Goal: Task Accomplishment & Management: Complete application form

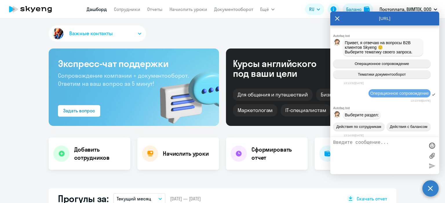
select select "30"
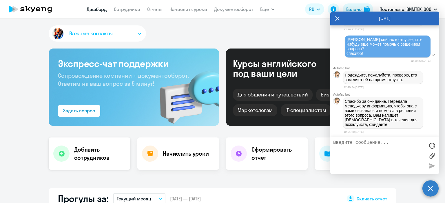
click at [64, 152] on div at bounding box center [61, 154] width 16 height 16
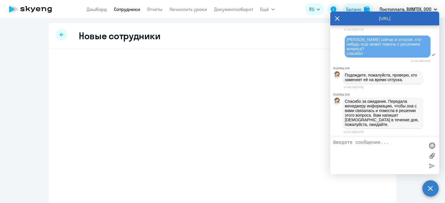
select select "english_adult_not_native_speaker"
select select "3"
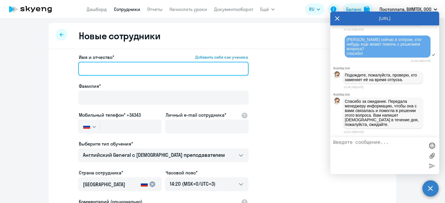
click at [116, 65] on input "Имя и отчество* Добавить себя как ученика" at bounding box center [163, 69] width 170 height 14
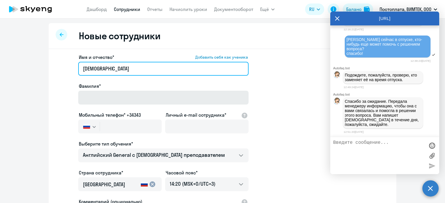
type input "[DEMOGRAPHIC_DATA]"
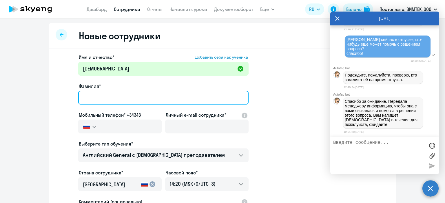
click at [113, 99] on input "Фамилия*" at bounding box center [163, 98] width 170 height 14
type input "[PERSON_NAME]"
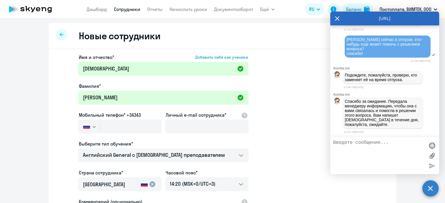
click at [281, 141] on app-new-student-form "Имя и отчество* Добавить себя как ученика [PERSON_NAME]* [PERSON_NAME] Мобильны…" at bounding box center [222, 157] width 329 height 206
click at [107, 126] on input "text" at bounding box center [131, 127] width 62 height 14
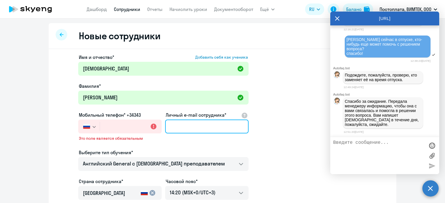
drag, startPoint x: 107, startPoint y: 126, endPoint x: 213, endPoint y: 125, distance: 106.8
click at [213, 125] on input "Личный e-mail сотрудника*" at bounding box center [206, 127] width 83 height 14
paste input "[EMAIL_ADDRESS][DOMAIN_NAME]"
type input "[EMAIL_ADDRESS][DOMAIN_NAME]"
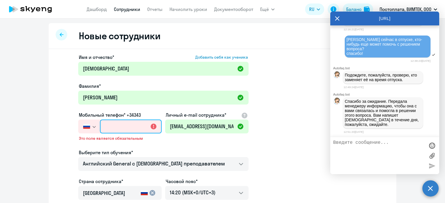
click at [118, 126] on input "text" at bounding box center [131, 127] width 62 height 14
click at [291, 130] on app-new-student-form "Имя и отчество* Добавить себя как ученика [PERSON_NAME]* [PERSON_NAME] Мобильны…" at bounding box center [222, 161] width 329 height 215
click at [117, 128] on input "text" at bounding box center [131, 127] width 62 height 14
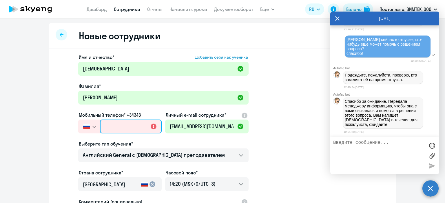
paste input "[PHONE_NUMBER]"
type input "[PHONE_NUMBER]"
click at [369, 159] on textarea at bounding box center [378, 155] width 91 height 31
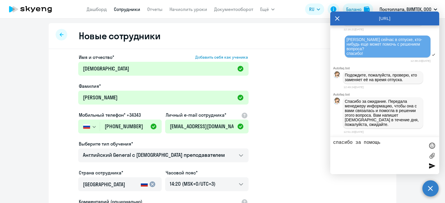
type textarea "спасибо за помощь!"
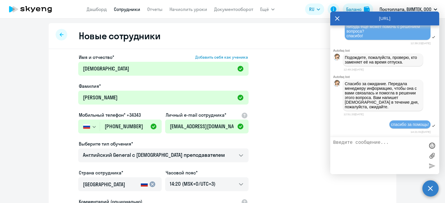
scroll to position [1578, 0]
click at [338, 19] on icon at bounding box center [337, 18] width 4 height 4
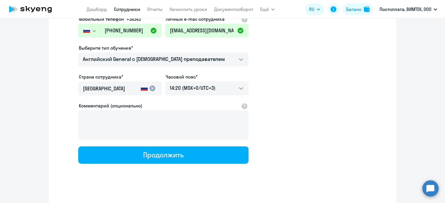
scroll to position [98, 0]
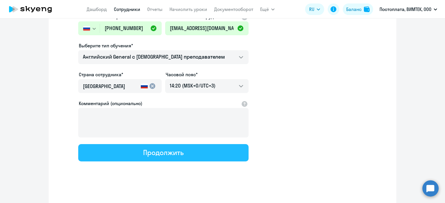
click at [225, 156] on button "Продолжить" at bounding box center [163, 152] width 170 height 17
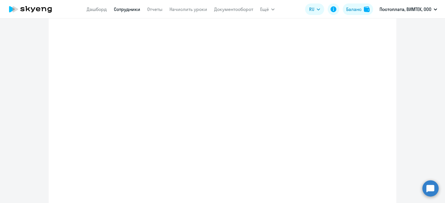
select select "english_adult_not_native_speaker"
select select "3"
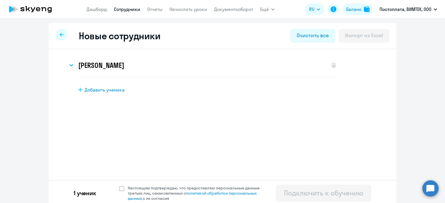
scroll to position [3, 0]
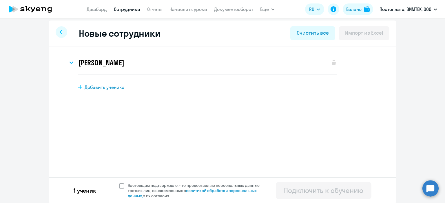
click at [119, 186] on span at bounding box center [121, 186] width 5 height 5
click at [119, 183] on input "Настоящим подтверждаю, что предоставляю персональные данные третьих лиц, ознако…" at bounding box center [119, 183] width 0 height 0
checkbox input "true"
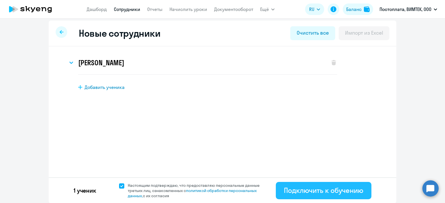
click at [321, 192] on div "Подключить к обучению" at bounding box center [323, 190] width 79 height 9
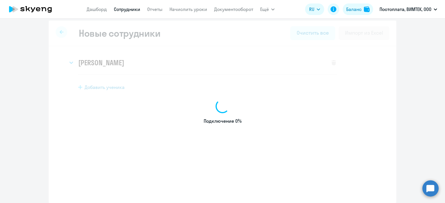
select select "english_adult_not_native_speaker"
select select "3"
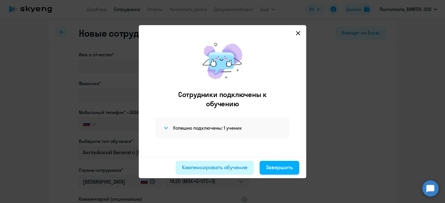
click at [232, 171] on div "Компенсировать обучение" at bounding box center [215, 168] width 66 height 8
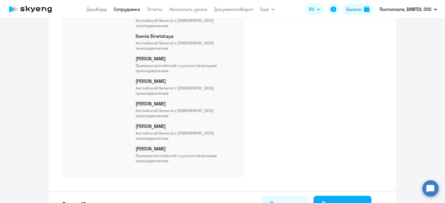
scroll to position [379, 0]
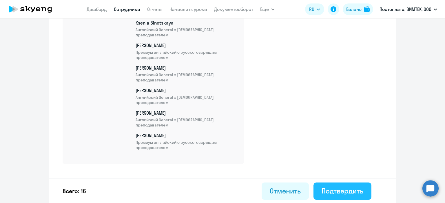
click at [343, 190] on div "Подтвердить" at bounding box center [342, 191] width 42 height 9
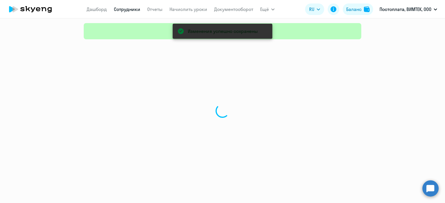
select select "30"
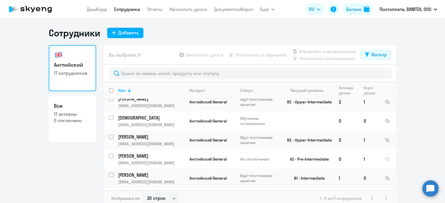
scroll to position [214, 0]
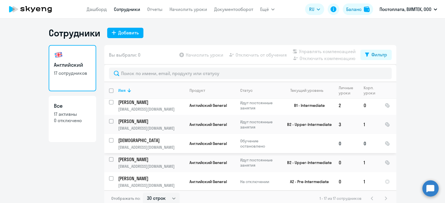
click at [157, 145] on p "[EMAIL_ADDRESS][DOMAIN_NAME]" at bounding box center [151, 147] width 66 height 5
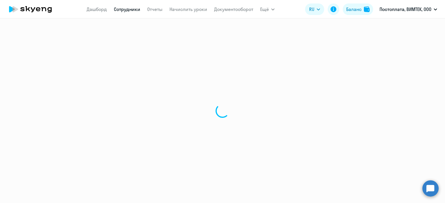
select select "english"
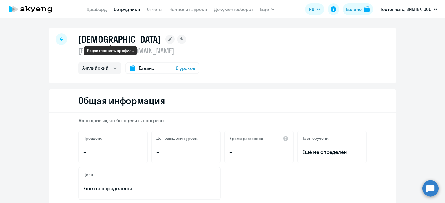
click at [165, 39] on rect at bounding box center [169, 39] width 9 height 9
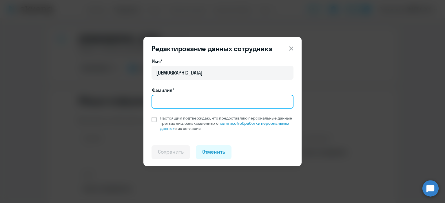
click at [187, 101] on input "Фамилия*" at bounding box center [222, 102] width 142 height 14
type input "[PERSON_NAME]"
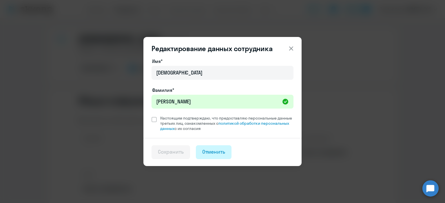
click at [212, 154] on div "Отменить" at bounding box center [213, 152] width 23 height 8
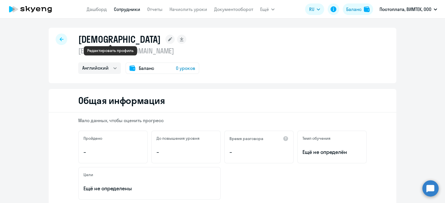
click at [168, 40] on icon at bounding box center [170, 39] width 4 height 4
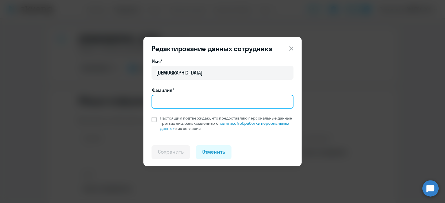
click at [199, 105] on input "Фамилия*" at bounding box center [222, 102] width 142 height 14
type input "[PERSON_NAME]"
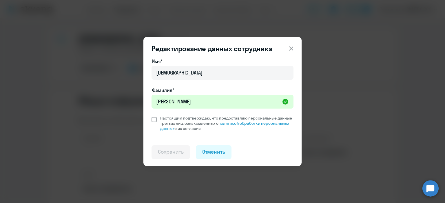
click at [153, 119] on span at bounding box center [153, 119] width 5 height 5
click at [151, 116] on input "Настоящим подтверждаю, что предоставляю персональные данные третьих лиц, ознако…" at bounding box center [151, 115] width 0 height 0
checkbox input "true"
click at [168, 151] on div "Сохранить" at bounding box center [171, 152] width 26 height 8
select select "english"
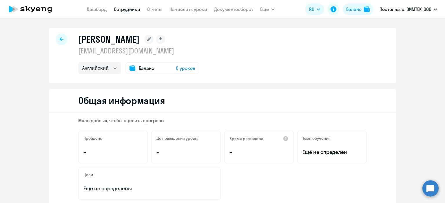
click at [368, 39] on button at bounding box center [364, 41] width 12 height 12
click at [56, 36] on div at bounding box center [62, 40] width 12 height 12
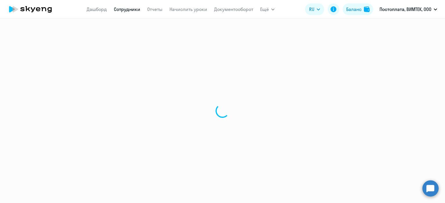
select select "30"
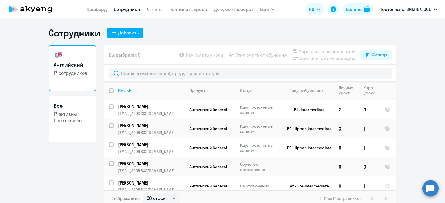
scroll to position [214, 0]
